Goal: Entertainment & Leisure: Consume media (video, audio)

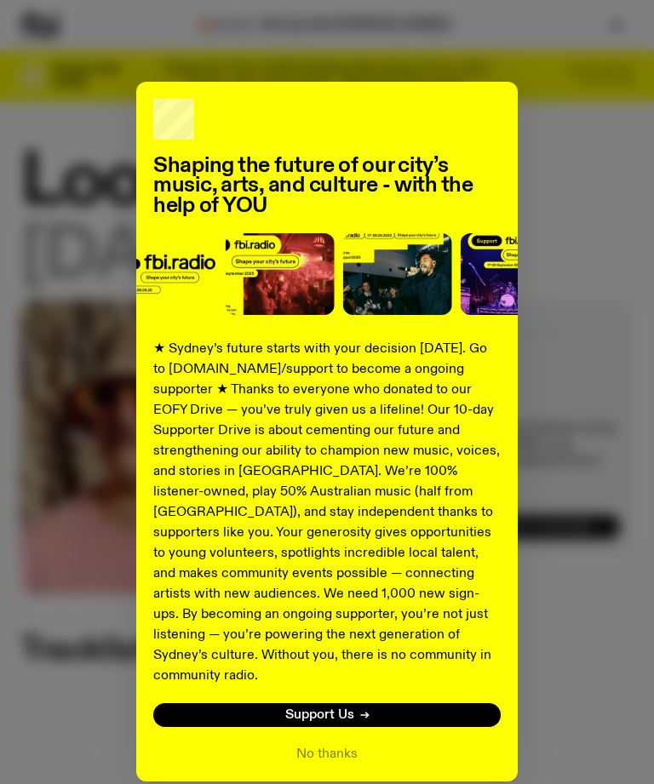
click at [333, 744] on button "No thanks" at bounding box center [326, 754] width 61 height 20
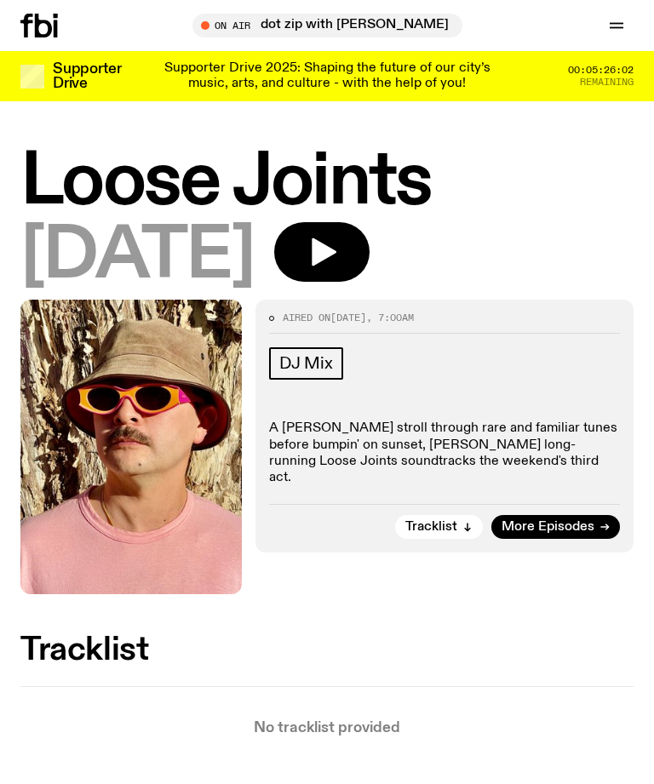
click at [370, 248] on button "button" at bounding box center [321, 252] width 95 height 60
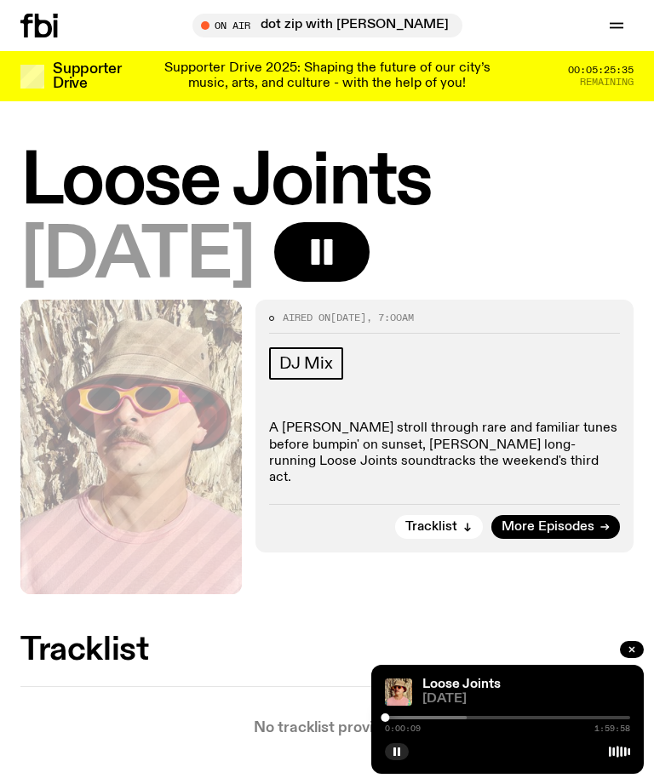
click at [451, 521] on span "Tracklist" at bounding box center [431, 527] width 52 height 13
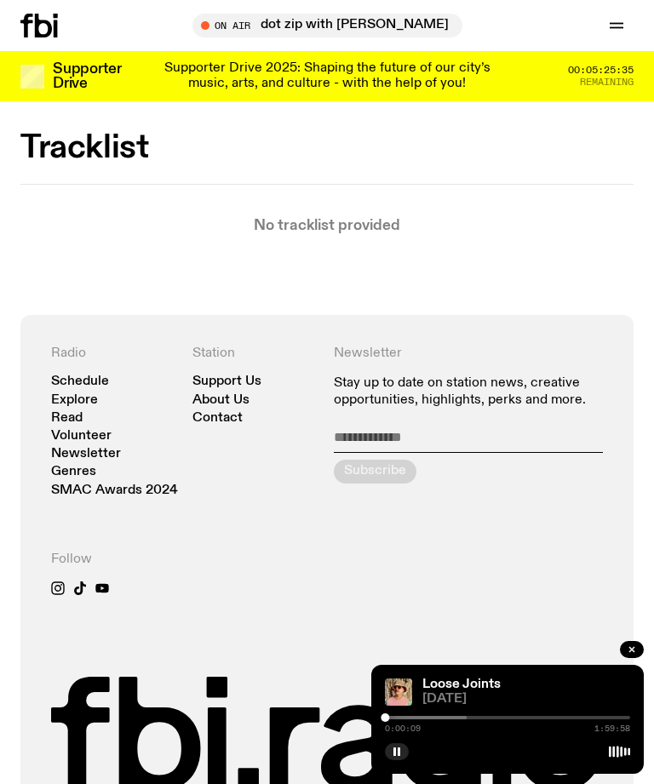
scroll to position [535, 0]
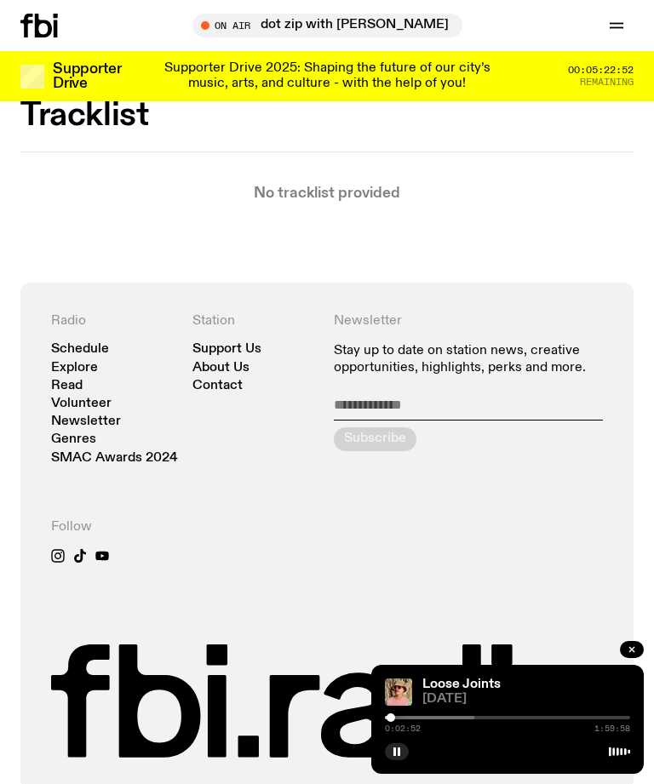
click at [5, 753] on div "Radio Schedule Explore Read Volunteer Newsletter Genres SMAC Awards 2024 Statio…" at bounding box center [327, 537] width 654 height 508
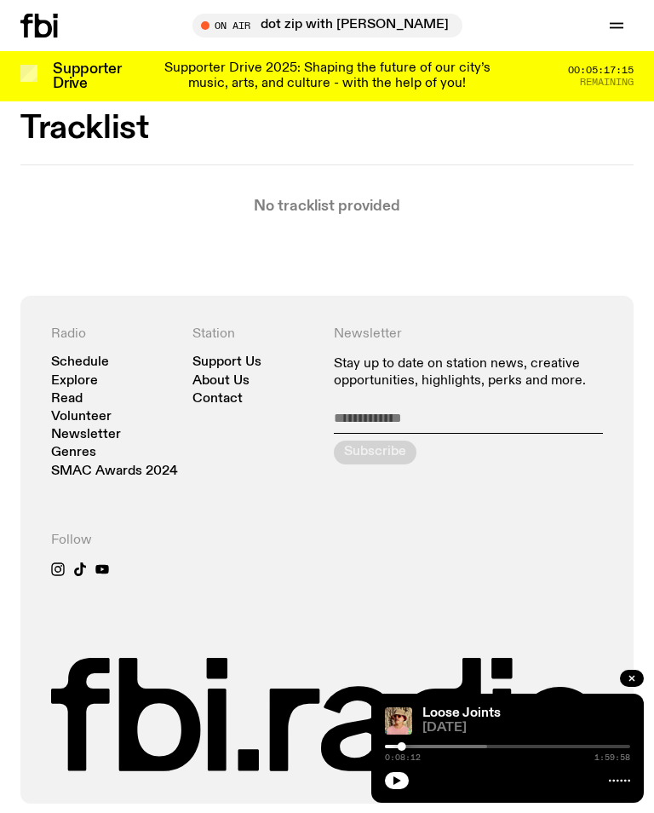
scroll to position [508, 0]
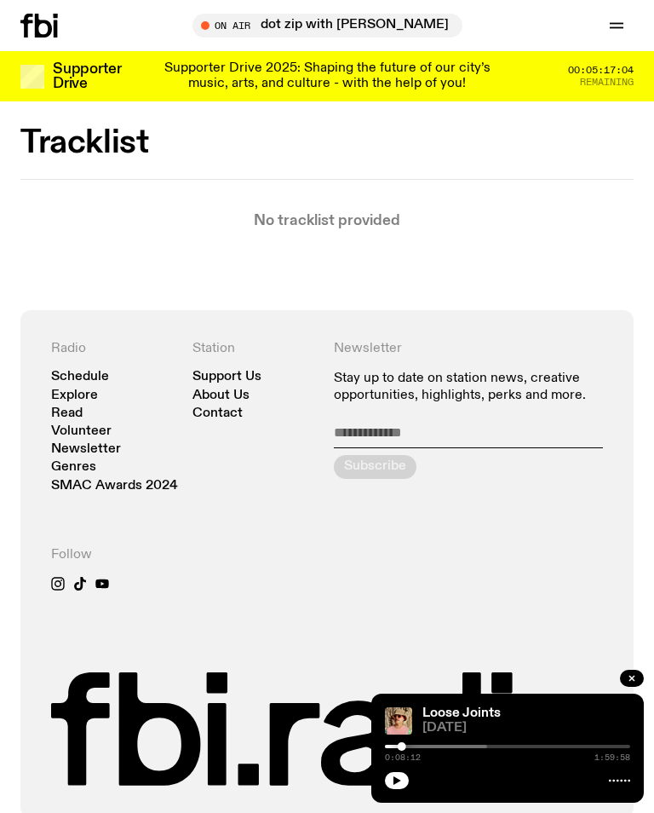
click at [403, 779] on button "button" at bounding box center [397, 780] width 24 height 17
click at [406, 777] on button "button" at bounding box center [397, 780] width 24 height 17
click at [399, 778] on icon "button" at bounding box center [397, 780] width 10 height 10
click at [403, 784] on button "button" at bounding box center [397, 780] width 24 height 17
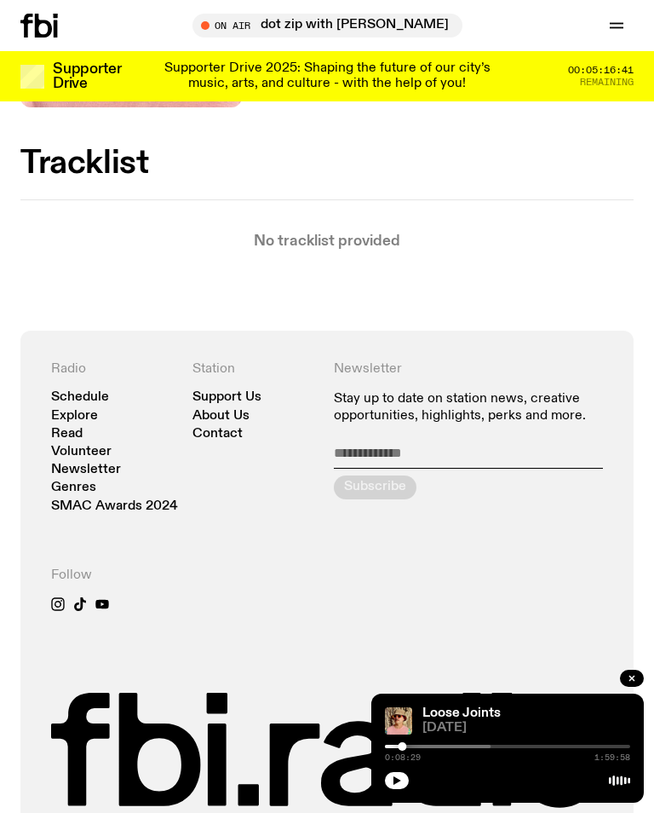
scroll to position [480, 0]
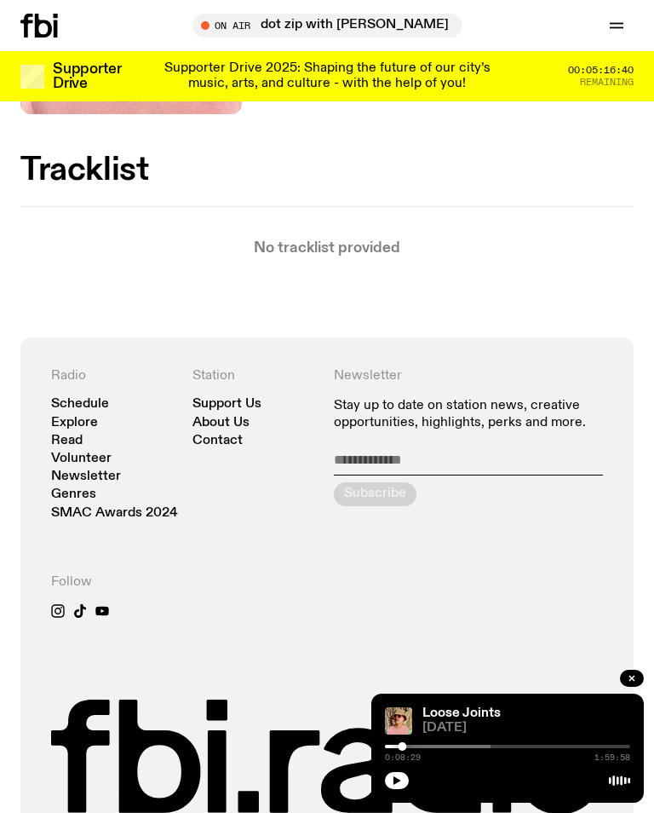
click at [410, 748] on div at bounding box center [367, 745] width 245 height 3
click at [405, 784] on button "button" at bounding box center [397, 780] width 24 height 17
click at [626, 784] on icon at bounding box center [619, 780] width 21 height 14
click at [423, 748] on div at bounding box center [376, 745] width 245 height 3
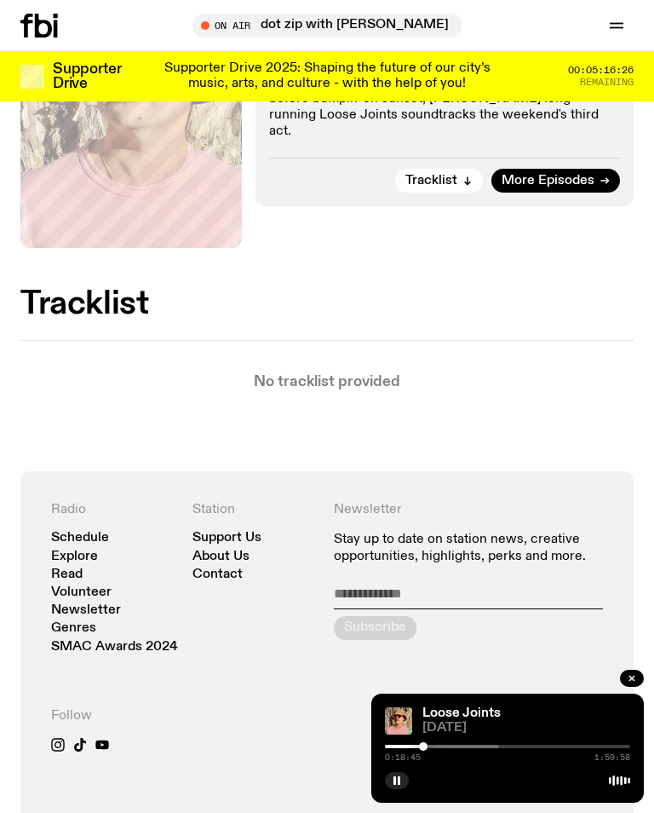
scroll to position [0, 0]
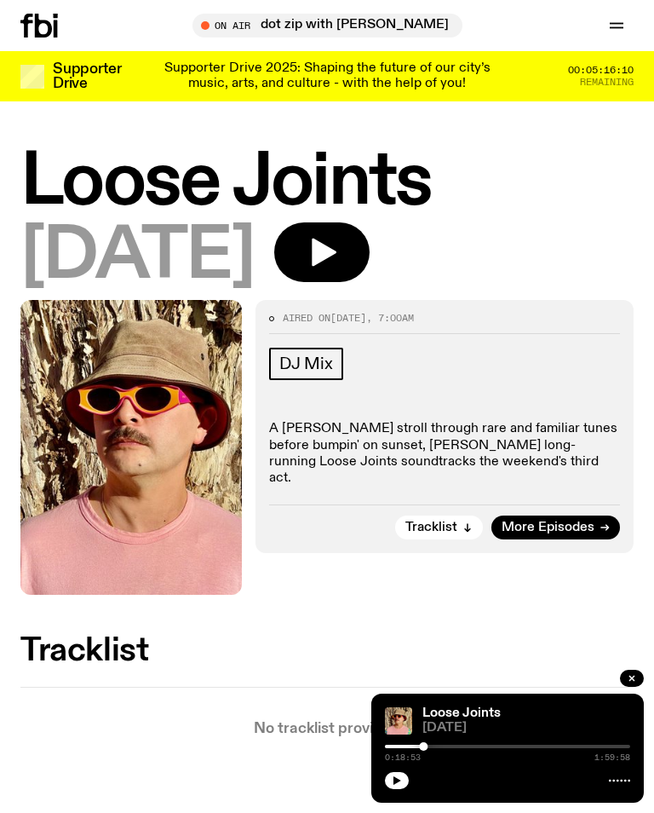
click at [370, 252] on button "button" at bounding box center [321, 252] width 95 height 60
click at [462, 748] on div at bounding box center [466, 746] width 9 height 9
click at [472, 745] on div at bounding box center [427, 745] width 245 height 3
click at [474, 747] on div at bounding box center [472, 746] width 9 height 9
click at [400, 788] on button "button" at bounding box center [397, 780] width 24 height 17
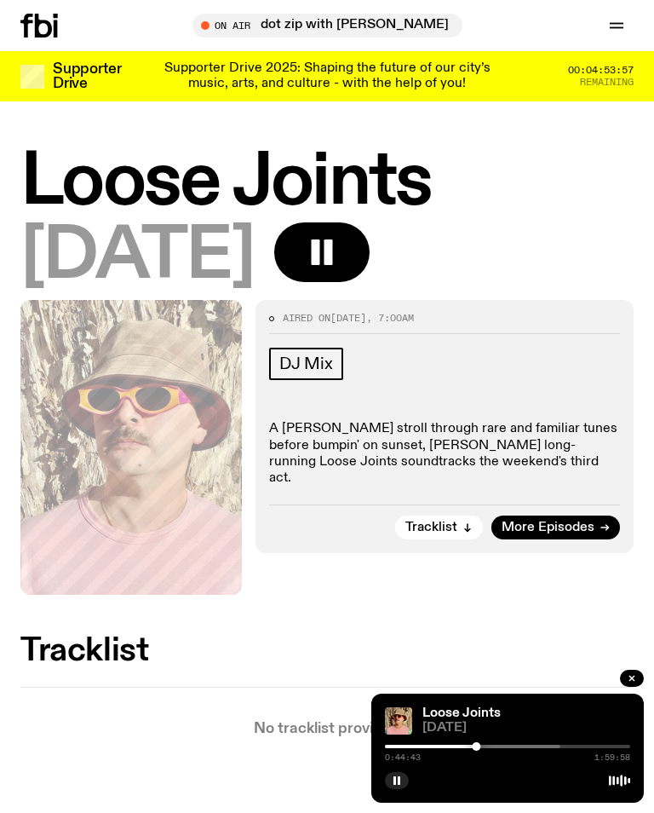
click at [403, 780] on button "button" at bounding box center [397, 780] width 24 height 17
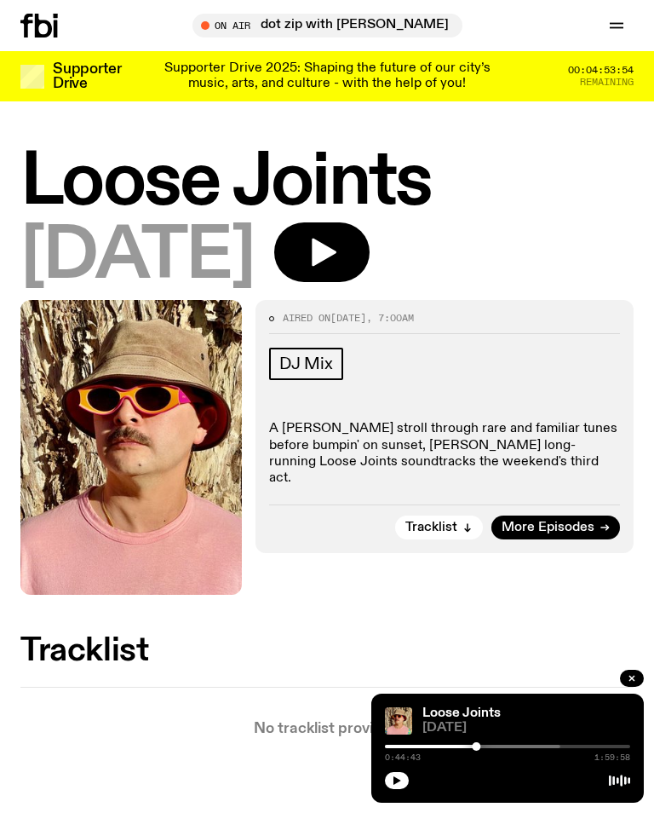
click at [424, 801] on div "Loose Joints 14.09.25 0:44:43 1:59:58" at bounding box center [507, 747] width 273 height 109
click at [402, 781] on button "button" at bounding box center [397, 780] width 24 height 17
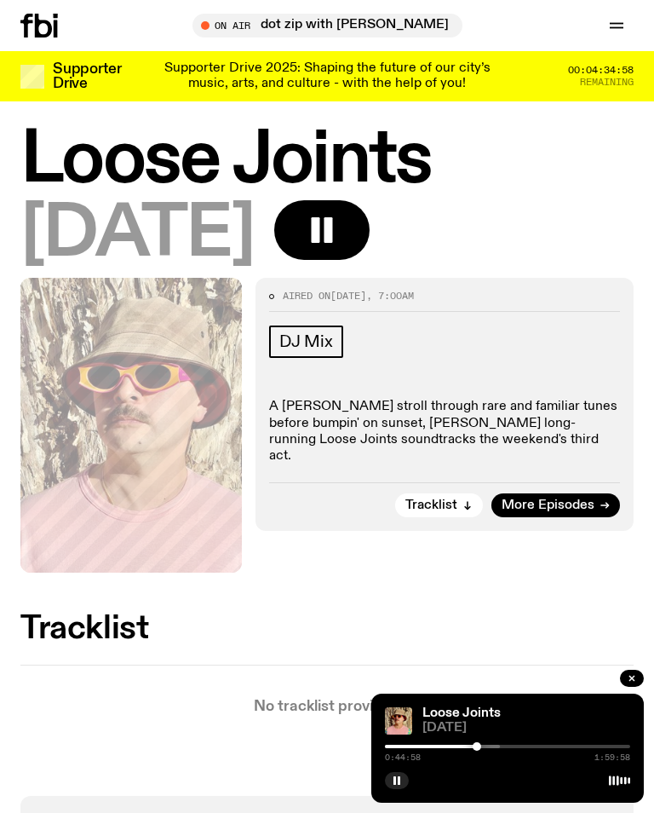
scroll to position [26, 0]
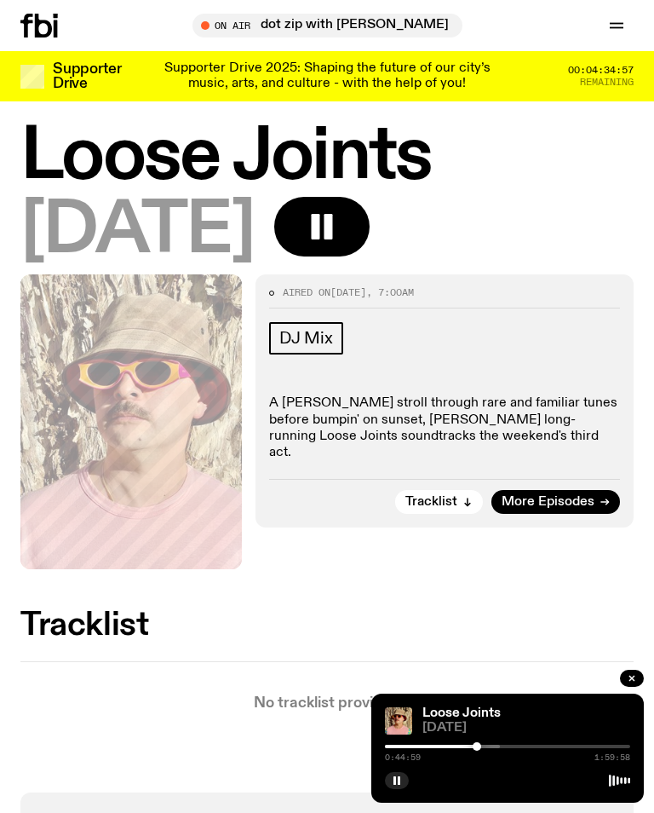
click at [5, 250] on div "Loose Joints 14.09.25" at bounding box center [327, 199] width 654 height 152
